Goal: Transaction & Acquisition: Book appointment/travel/reservation

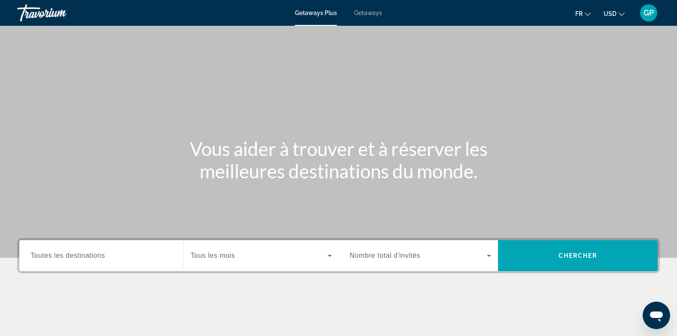
click at [376, 12] on span "Getaways" at bounding box center [368, 12] width 28 height 7
click at [73, 252] on span "Toutes les destinations" at bounding box center [67, 255] width 74 height 7
click at [73, 252] on input "Destination Toutes les destinations" at bounding box center [101, 256] width 142 height 10
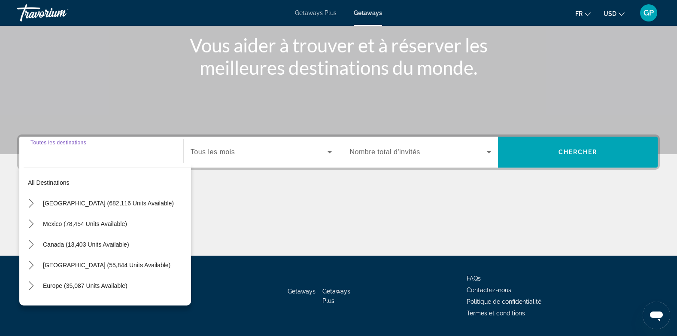
scroll to position [128, 0]
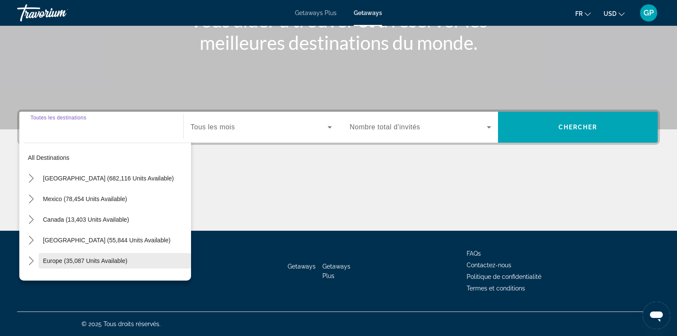
click at [49, 256] on span "Select destination: Europe (35,087 units available)" at bounding box center [115, 260] width 152 height 21
type input "**********"
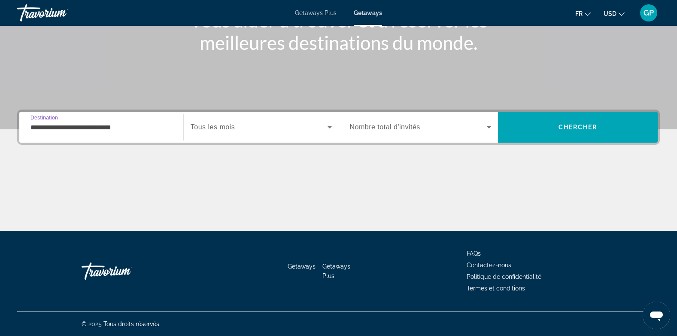
click at [224, 128] on span "Tous les mois" at bounding box center [213, 126] width 44 height 7
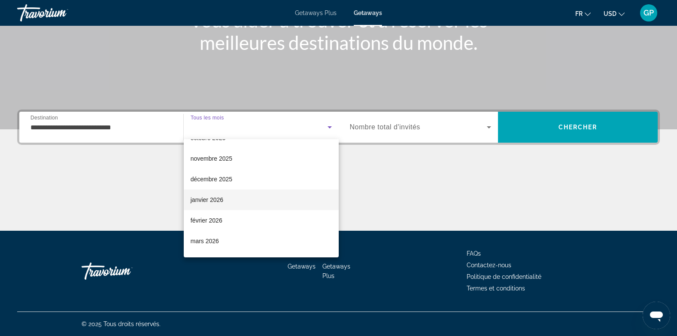
scroll to position [86, 0]
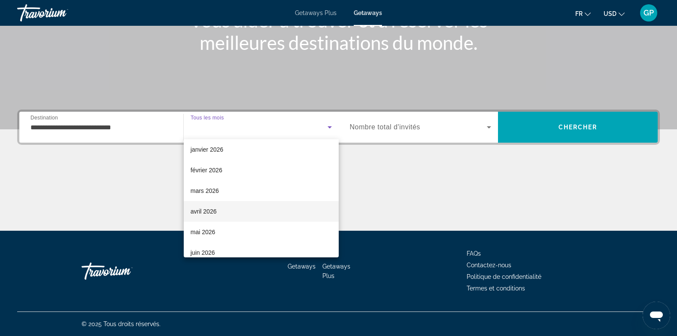
click at [203, 209] on span "avril 2026" at bounding box center [204, 211] width 26 height 10
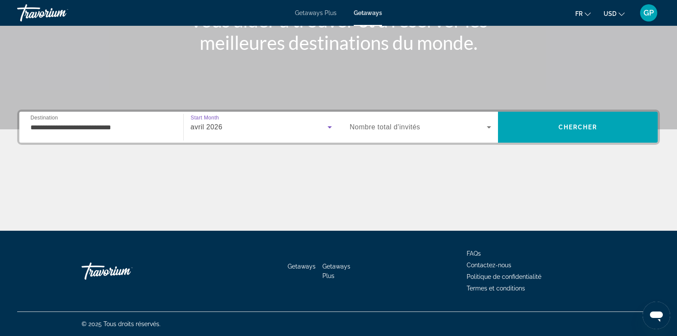
click at [423, 129] on span "Search widget" at bounding box center [418, 127] width 137 height 10
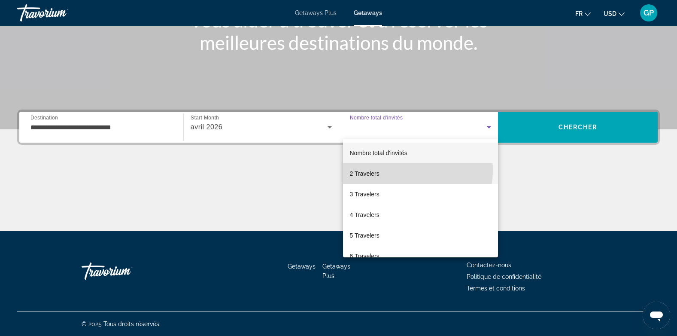
click at [397, 170] on mat-option "2 Travelers" at bounding box center [420, 173] width 155 height 21
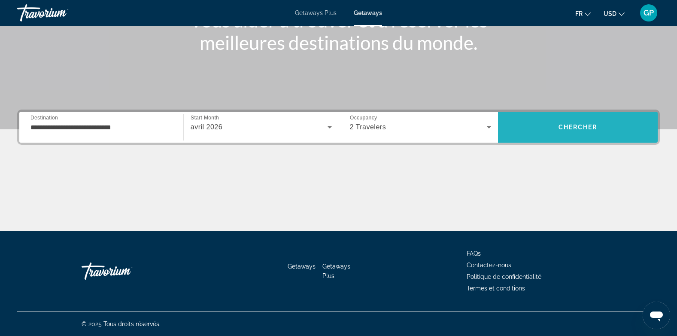
click at [558, 125] on span "Chercher" at bounding box center [577, 127] width 39 height 7
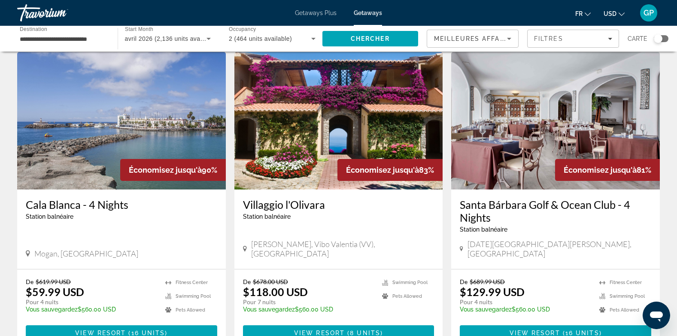
scroll to position [43, 0]
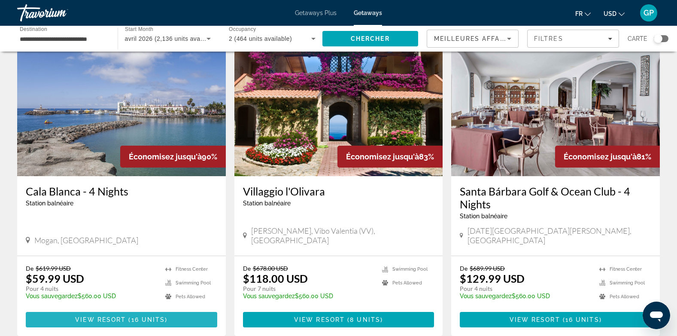
click at [106, 316] on span "View Resort" at bounding box center [100, 319] width 51 height 7
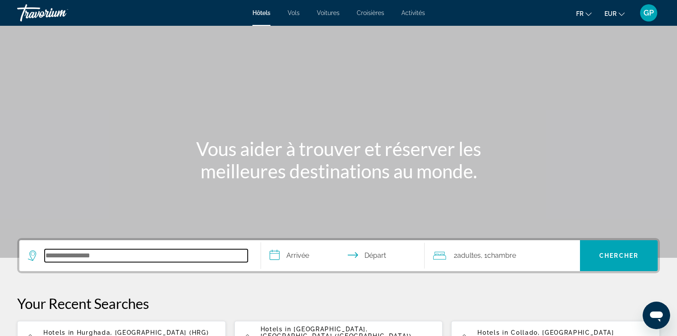
click at [60, 255] on input "Search hotel destination" at bounding box center [146, 255] width 203 height 13
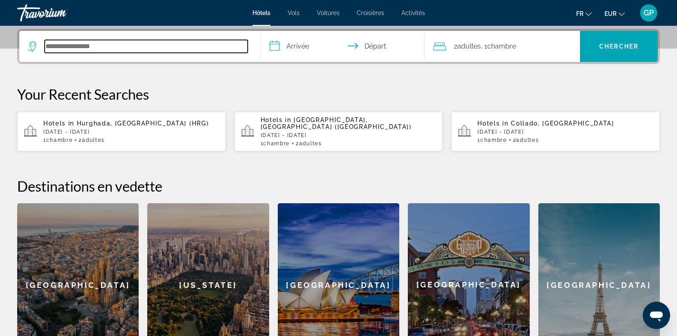
scroll to position [210, 0]
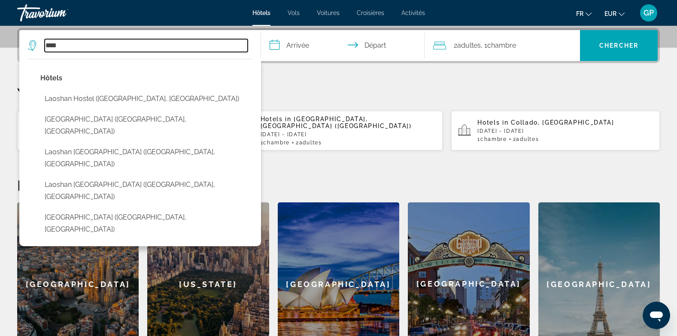
drag, startPoint x: 66, startPoint y: 45, endPoint x: 42, endPoint y: 45, distance: 24.0
click at [42, 45] on div "****" at bounding box center [138, 45] width 220 height 13
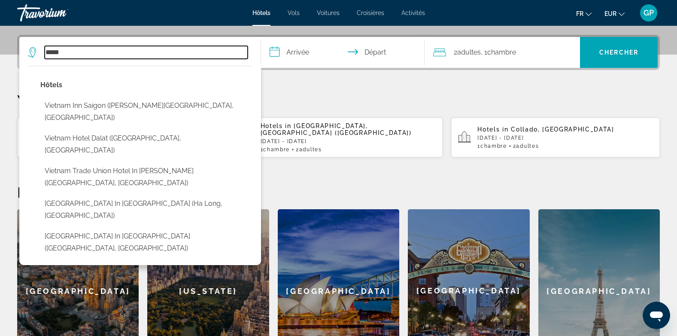
scroll to position [167, 0]
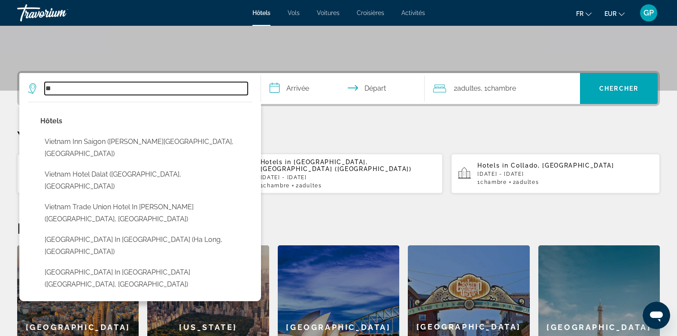
type input "*"
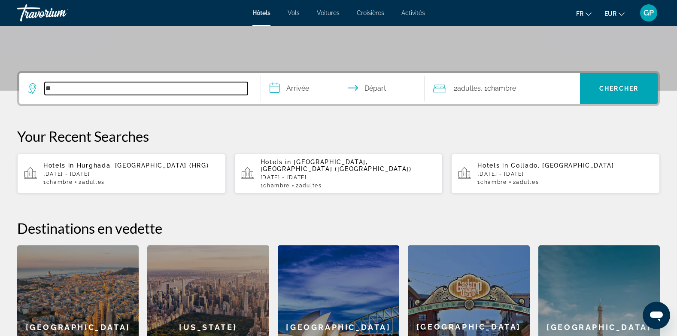
type input "*"
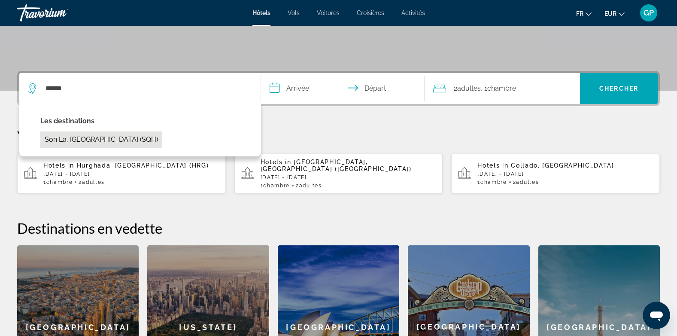
click at [84, 138] on button "Son La, [GEOGRAPHIC_DATA] (SQH)" at bounding box center [101, 139] width 122 height 16
type input "**********"
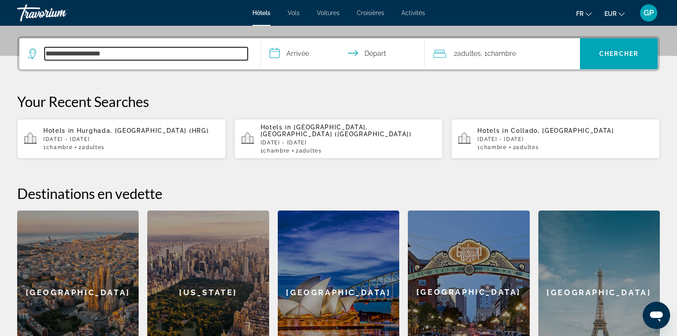
scroll to position [210, 0]
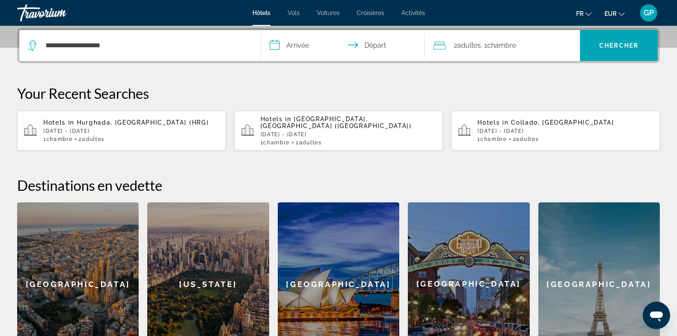
click at [298, 42] on input "**********" at bounding box center [344, 46] width 167 height 33
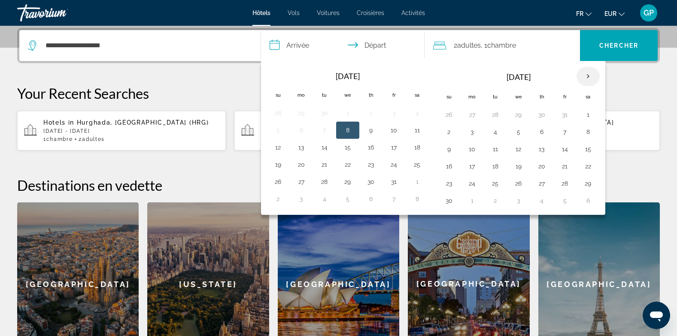
click at [588, 78] on th "Next month" at bounding box center [587, 76] width 23 height 19
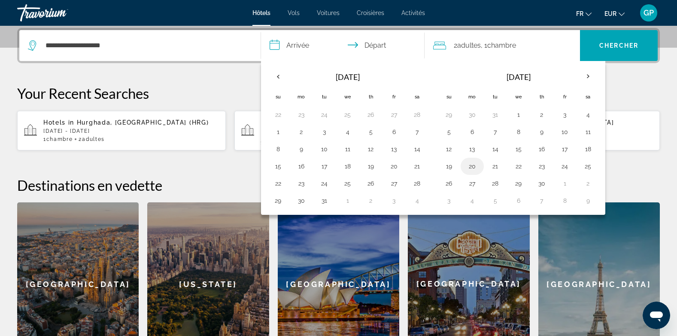
click at [471, 164] on button "20" at bounding box center [472, 166] width 14 height 12
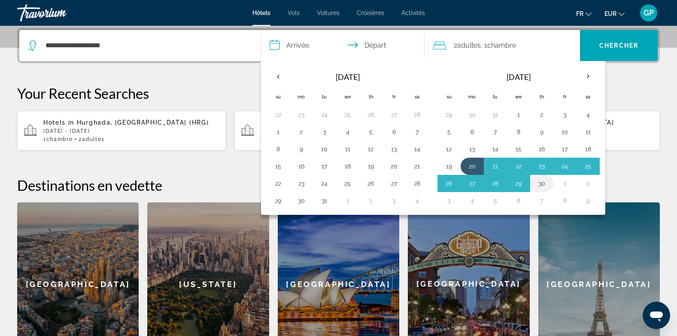
click at [543, 181] on button "30" at bounding box center [542, 183] width 14 height 12
type input "**********"
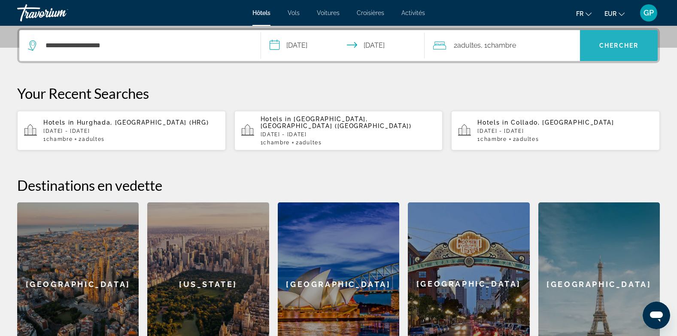
click at [629, 43] on span "Chercher" at bounding box center [618, 45] width 39 height 7
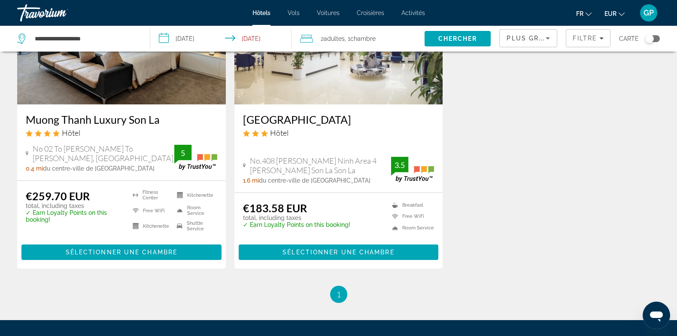
scroll to position [129, 0]
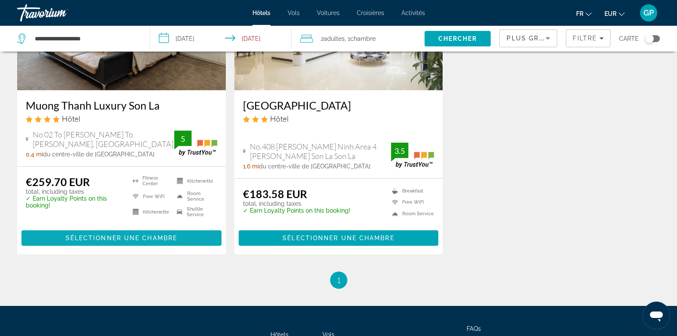
click at [129, 236] on span "Sélectionner une chambre" at bounding box center [122, 237] width 112 height 7
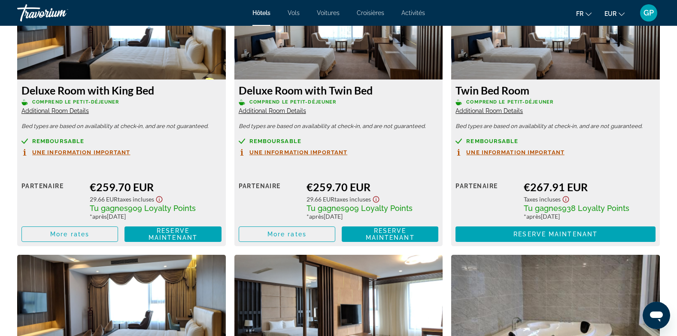
scroll to position [1245, 0]
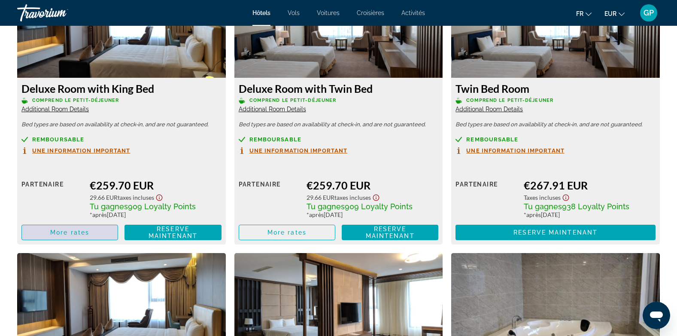
click at [64, 236] on span "Main content" at bounding box center [70, 232] width 96 height 21
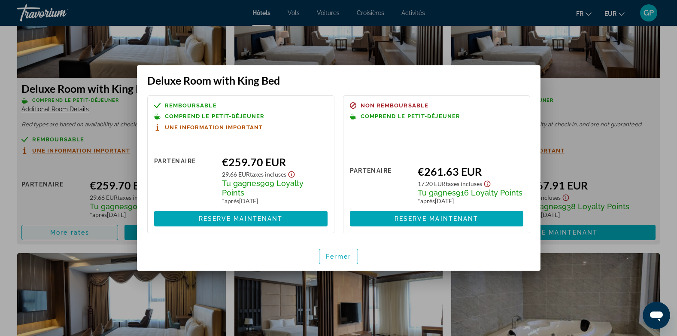
scroll to position [0, 0]
click at [345, 252] on span "button" at bounding box center [338, 256] width 39 height 21
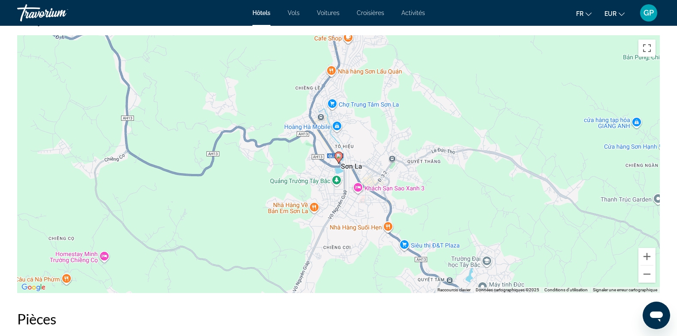
scroll to position [815, 0]
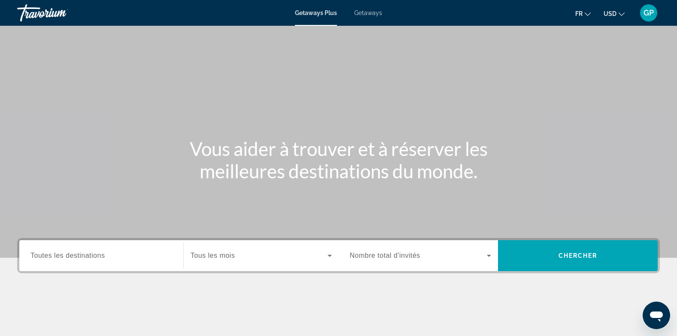
click at [370, 13] on span "Getaways" at bounding box center [368, 12] width 28 height 7
click at [80, 257] on span "Toutes les destinations" at bounding box center [67, 255] width 74 height 7
click at [80, 257] on input "Destination Toutes les destinations" at bounding box center [101, 256] width 142 height 10
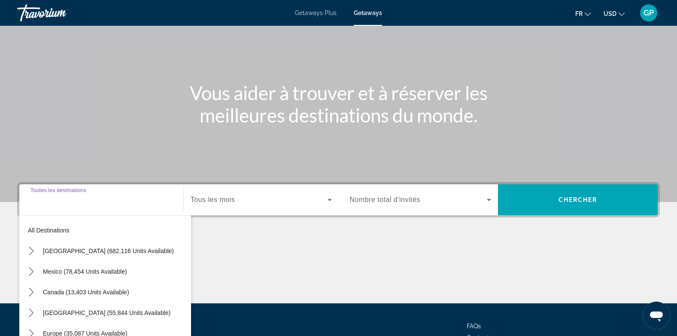
scroll to position [128, 0]
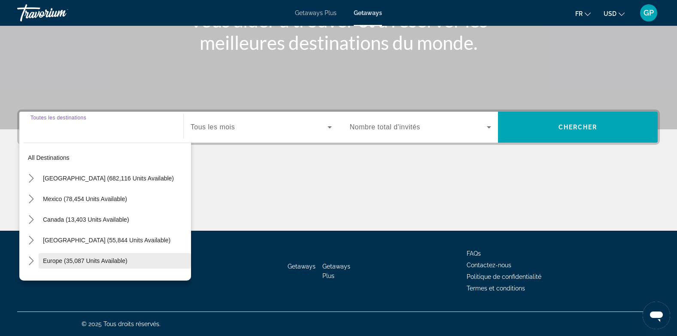
click at [52, 255] on span "Select destination: Europe (35,087 units available)" at bounding box center [115, 260] width 152 height 21
type input "**********"
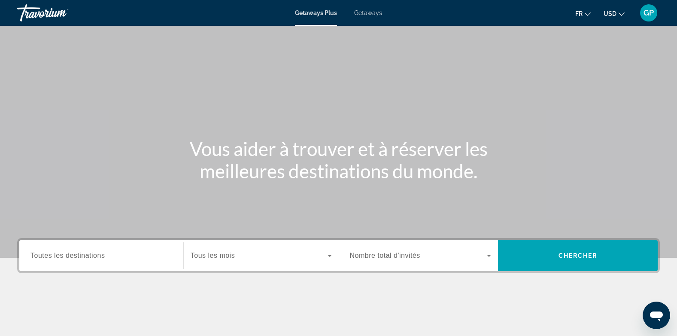
click at [374, 14] on span "Getaways" at bounding box center [368, 12] width 28 height 7
click at [82, 255] on span "Toutes les destinations" at bounding box center [67, 255] width 74 height 7
click at [82, 255] on input "Destination Toutes les destinations" at bounding box center [101, 256] width 142 height 10
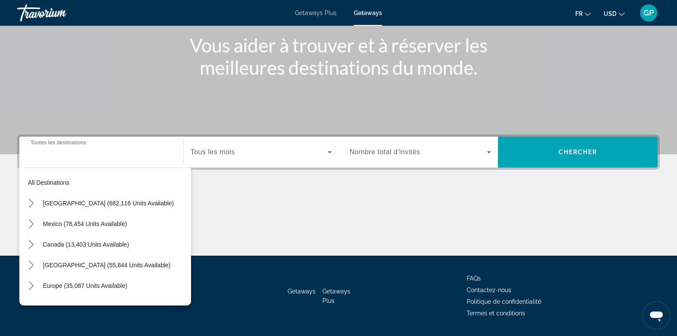
scroll to position [128, 0]
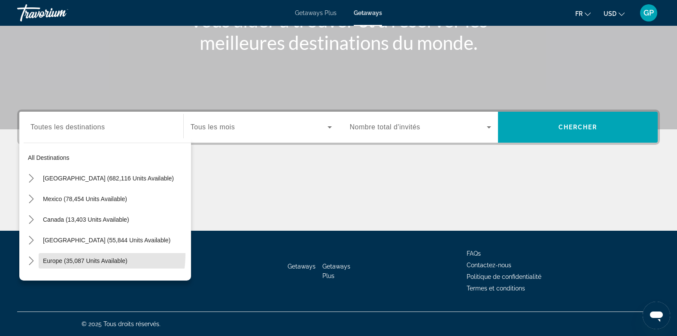
click at [82, 255] on span "Select destination: Europe (35,087 units available)" at bounding box center [115, 260] width 152 height 21
type input "**********"
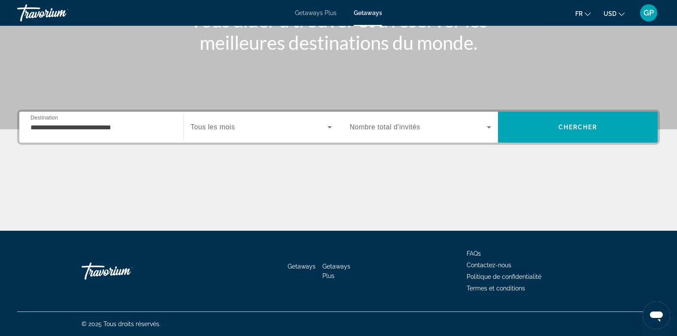
click at [234, 127] on span "Tous les mois" at bounding box center [213, 126] width 44 height 7
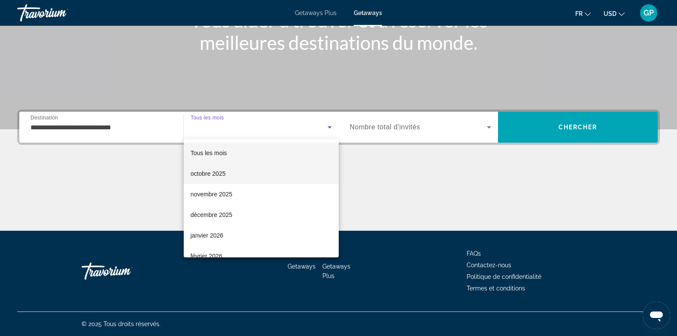
click at [220, 171] on span "octobre 2025" at bounding box center [208, 173] width 35 height 10
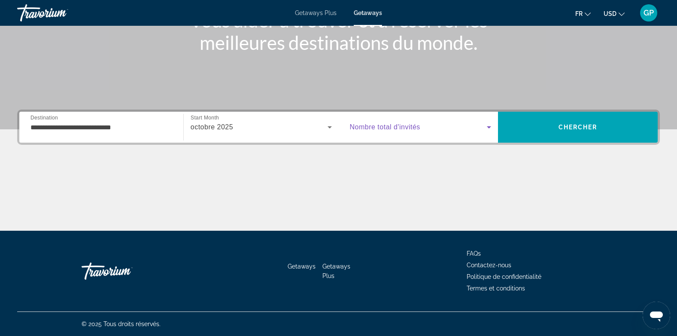
click at [456, 126] on span "Search widget" at bounding box center [418, 127] width 137 height 10
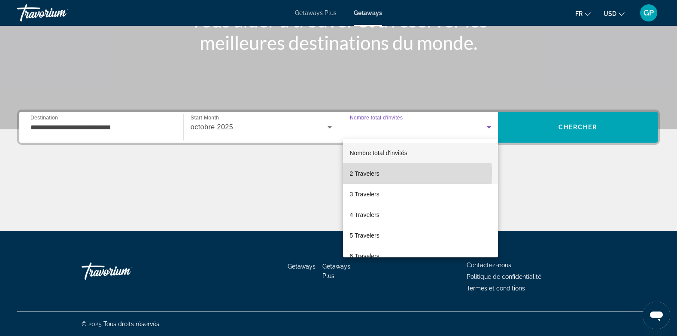
click at [368, 173] on span "2 Travelers" at bounding box center [365, 173] width 30 height 10
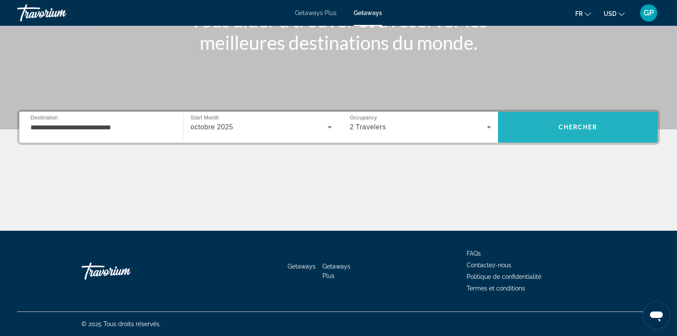
click at [557, 130] on span "Search" at bounding box center [578, 127] width 160 height 21
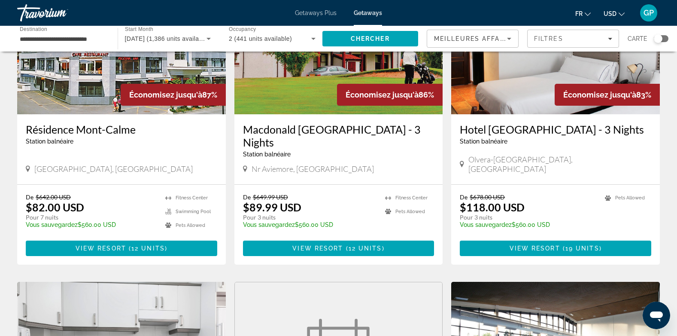
scroll to position [129, 0]
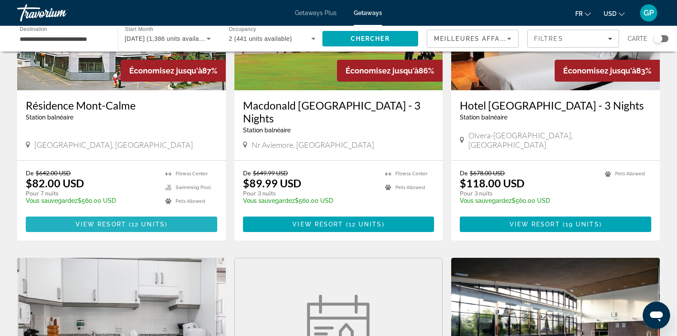
click at [117, 221] on span "View Resort" at bounding box center [101, 224] width 51 height 7
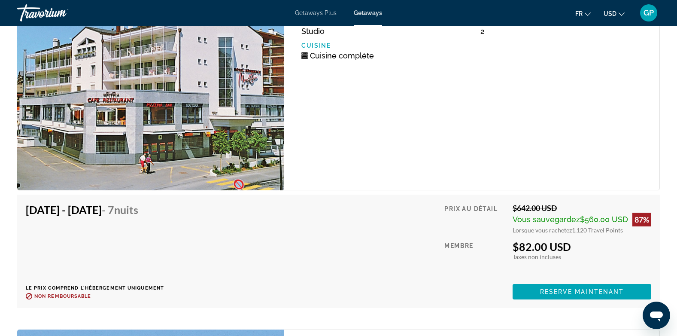
scroll to position [1803, 0]
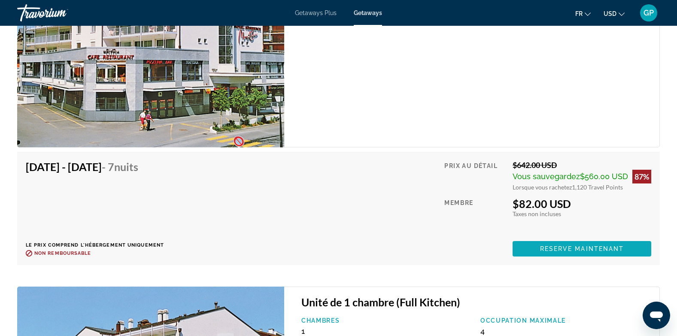
click at [579, 251] on span "Reserve maintenant" at bounding box center [582, 248] width 84 height 7
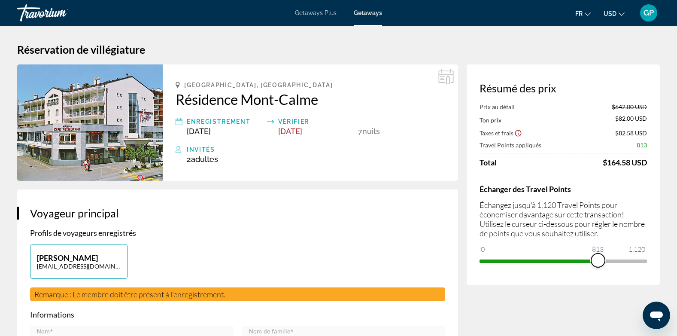
drag, startPoint x: 640, startPoint y: 262, endPoint x: 598, endPoint y: 262, distance: 42.5
click at [598, 262] on span "ngx-slider" at bounding box center [598, 260] width 14 height 14
drag, startPoint x: 597, startPoint y: 262, endPoint x: 650, endPoint y: 258, distance: 53.4
click at [650, 258] on div "Résumé des prix Prix au détail $642.00 USD Ton prix $235.50 USD Taxes et frais …" at bounding box center [563, 174] width 193 height 220
drag, startPoint x: 641, startPoint y: 260, endPoint x: 549, endPoint y: 258, distance: 91.9
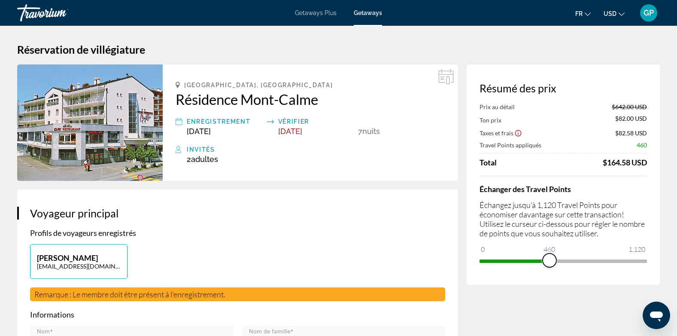
click at [549, 258] on span "ngx-slider" at bounding box center [550, 260] width 14 height 14
drag, startPoint x: 550, startPoint y: 258, endPoint x: 646, endPoint y: 257, distance: 96.6
click at [646, 259] on ngx-slider "0 1,120 1,120" at bounding box center [562, 260] width 167 height 2
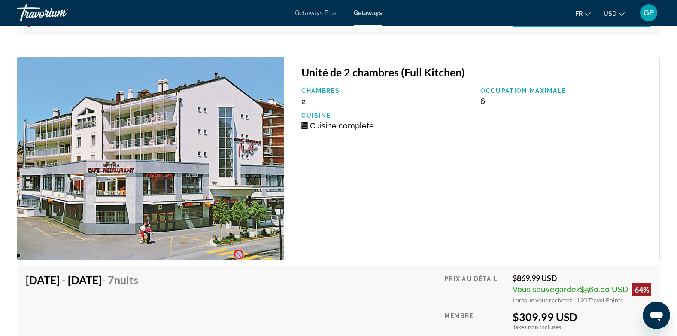
scroll to position [2017, 0]
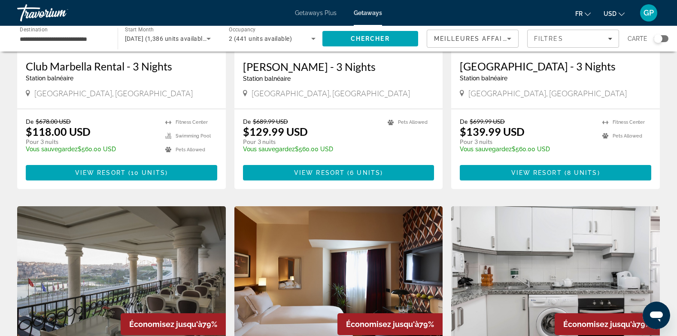
scroll to position [429, 0]
